Goal: Find specific page/section

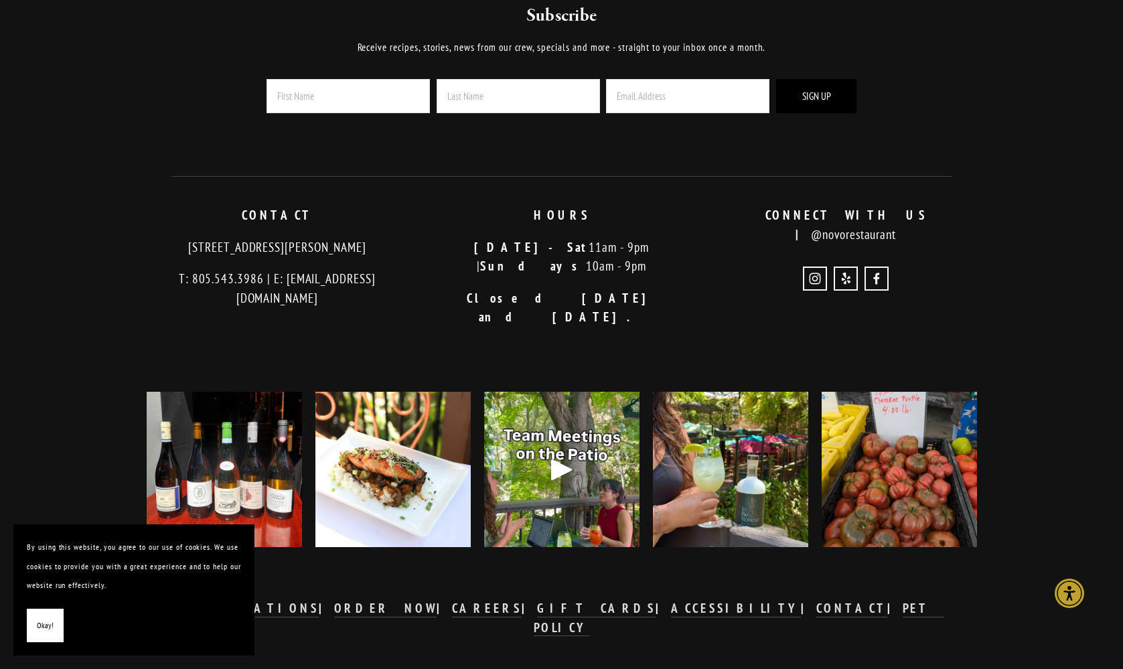
scroll to position [2979, 0]
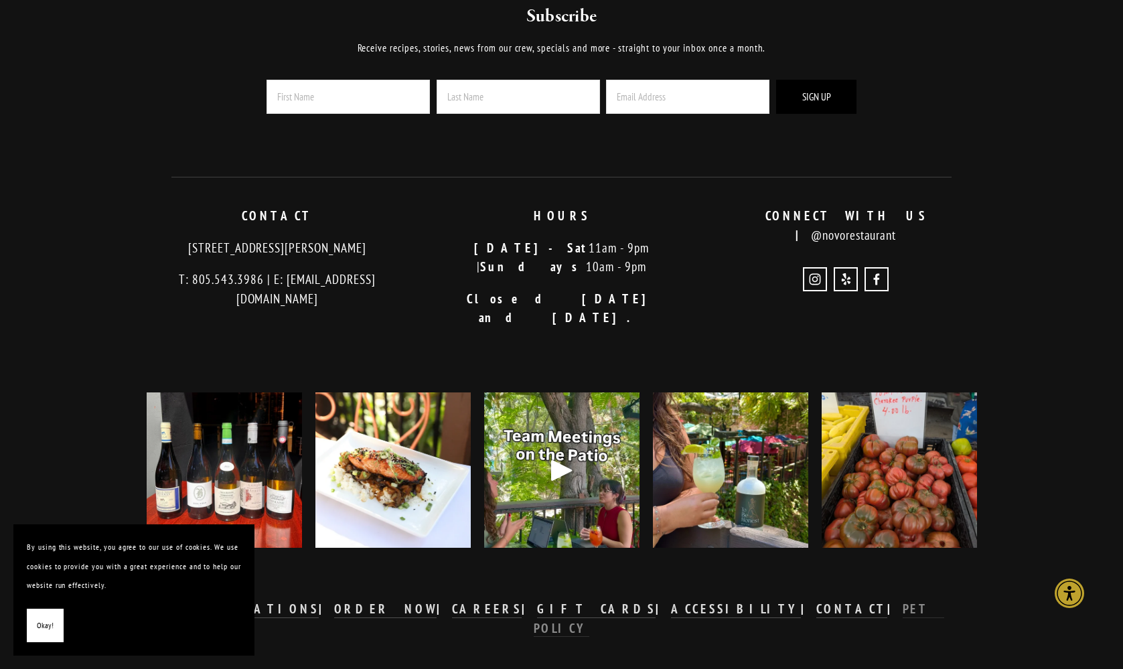
click at [808, 601] on strong "PET POLICY" at bounding box center [739, 618] width 411 height 35
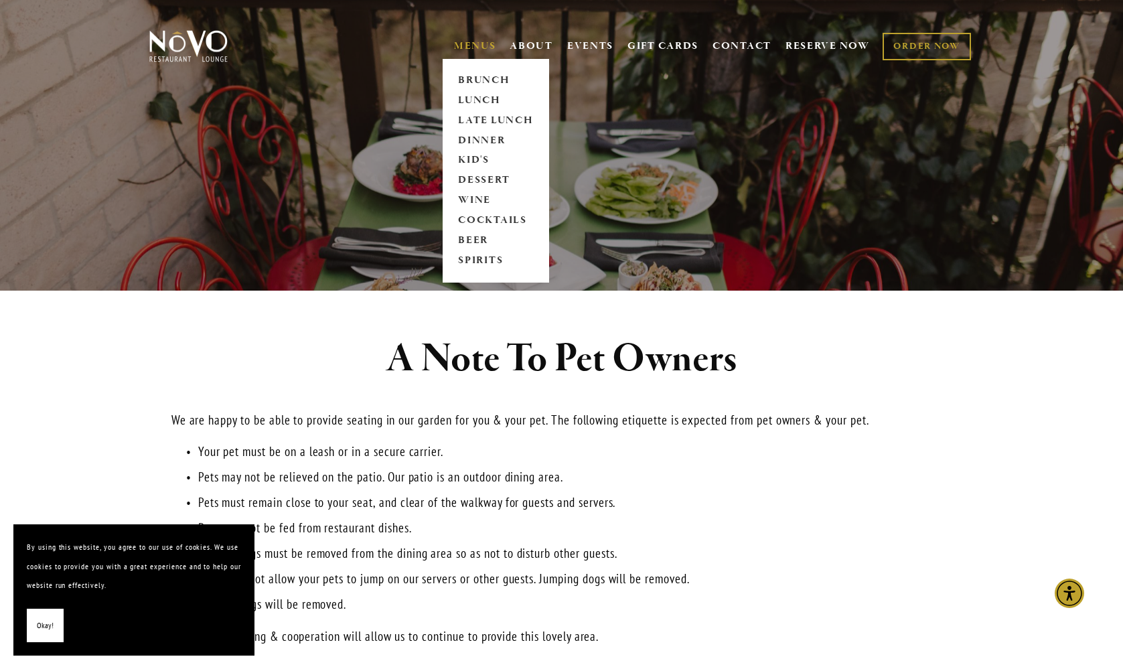
click at [474, 46] on link "MENUS" at bounding box center [475, 46] width 42 height 13
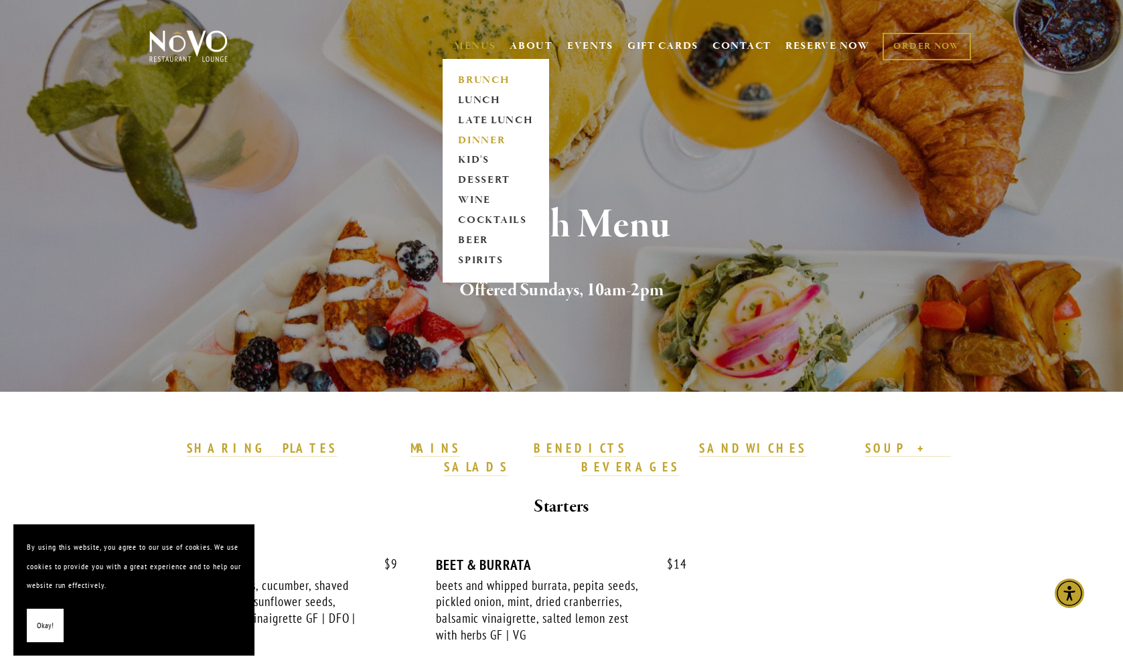
click at [486, 134] on link "DINNER" at bounding box center [496, 141] width 84 height 20
